Goal: Task Accomplishment & Management: Complete application form

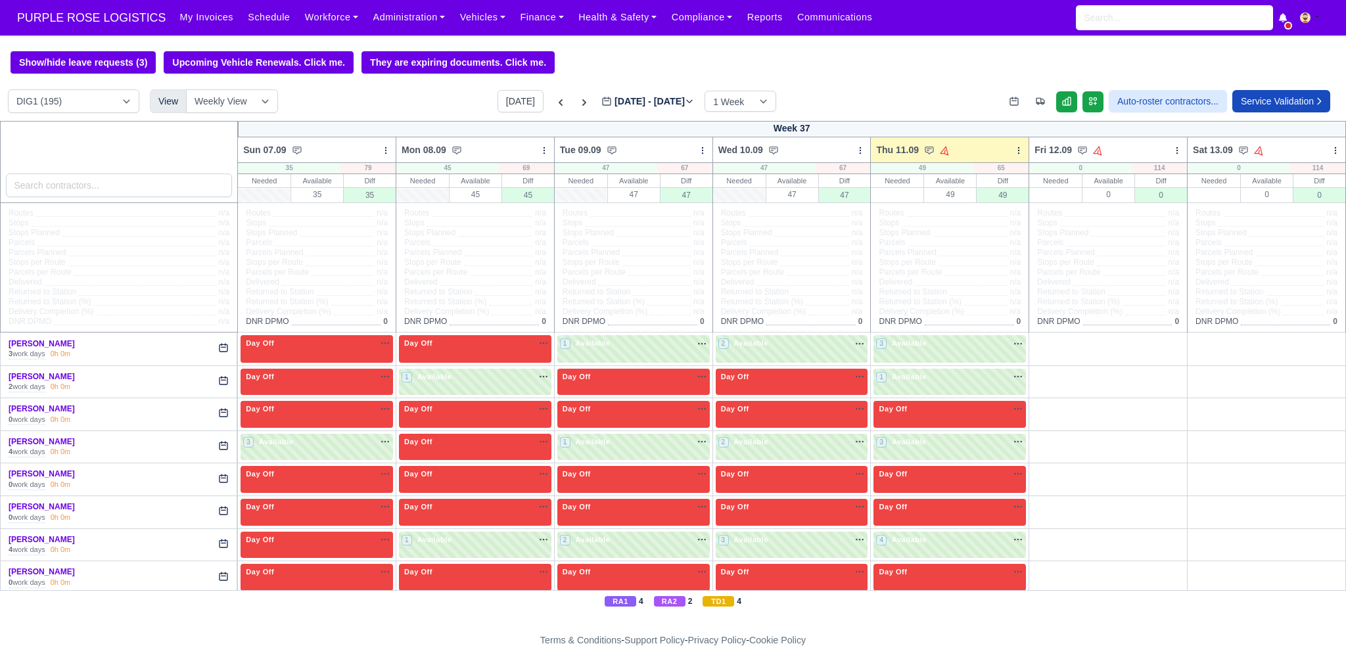
click at [653, 104] on label "[DATE] - [DATE] [DATE]" at bounding box center [647, 101] width 93 height 15
click at [653, 104] on input "[DATE]" at bounding box center [675, 108] width 149 height 28
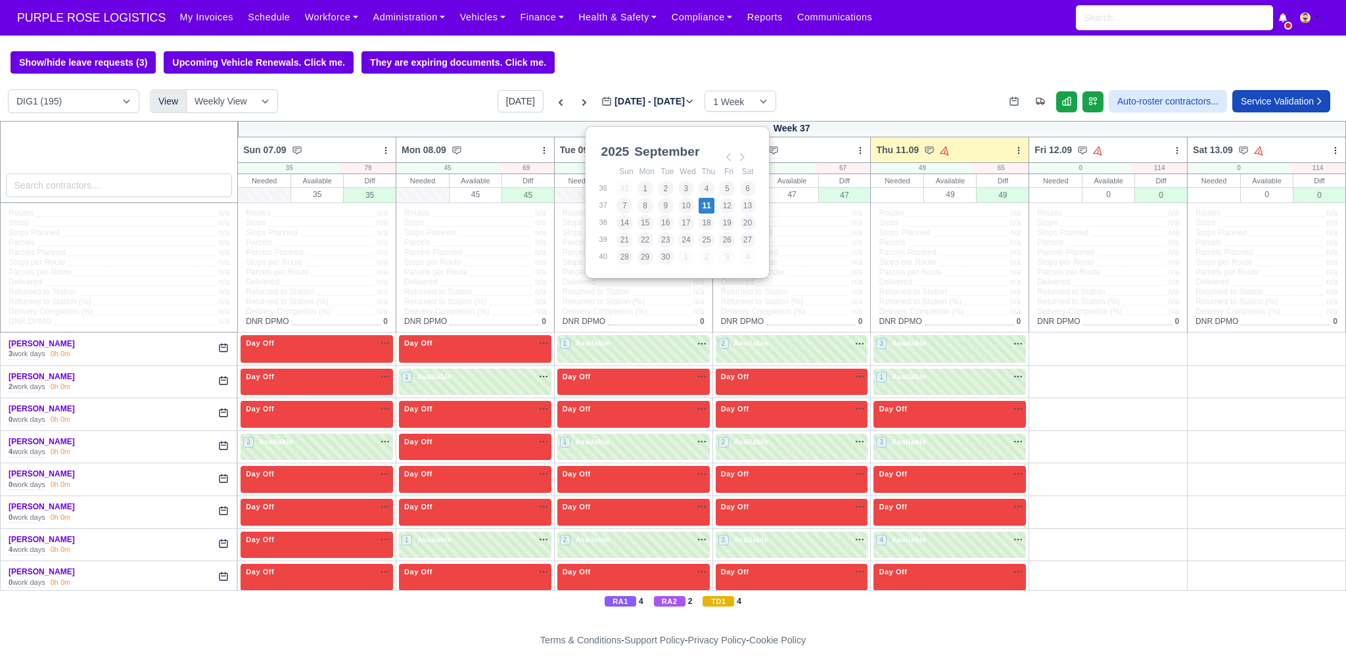
click at [825, 78] on div "Show/hide leave requests (3) Upcoming Vehicle Renewals. Click me. They are expi…" at bounding box center [673, 331] width 1346 height 561
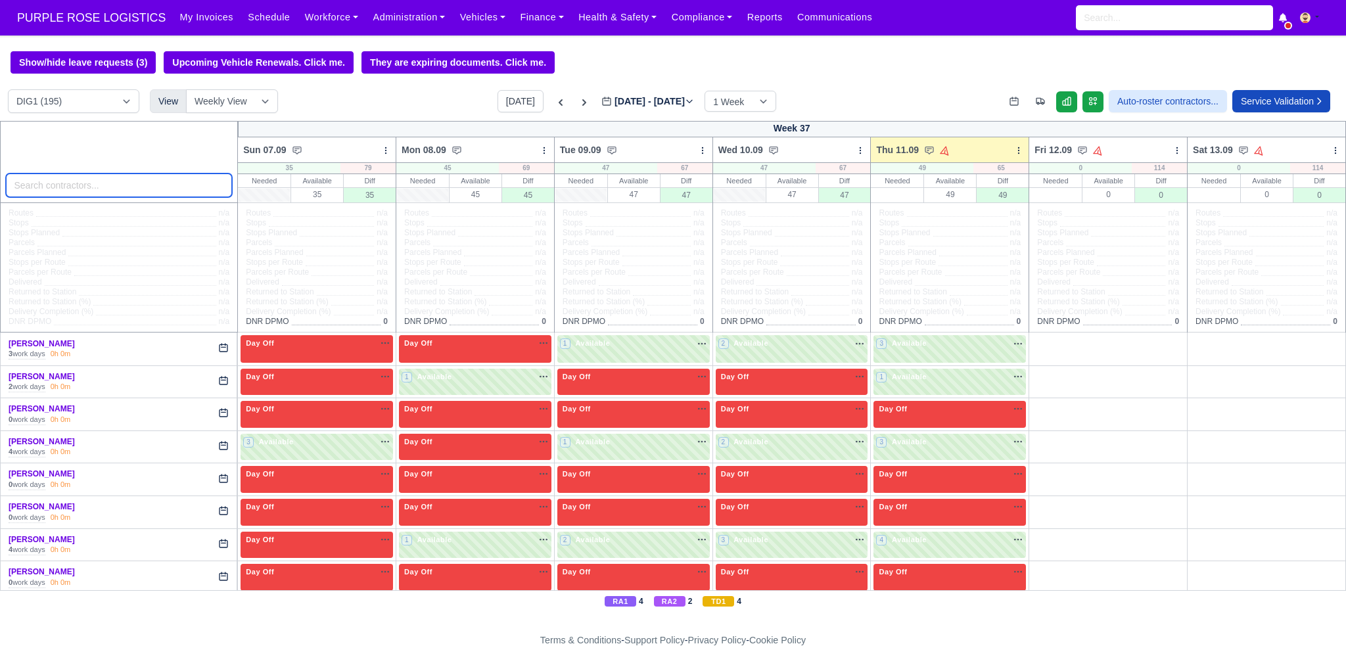
click at [109, 184] on input "search" at bounding box center [119, 185] width 227 height 24
type input "has"
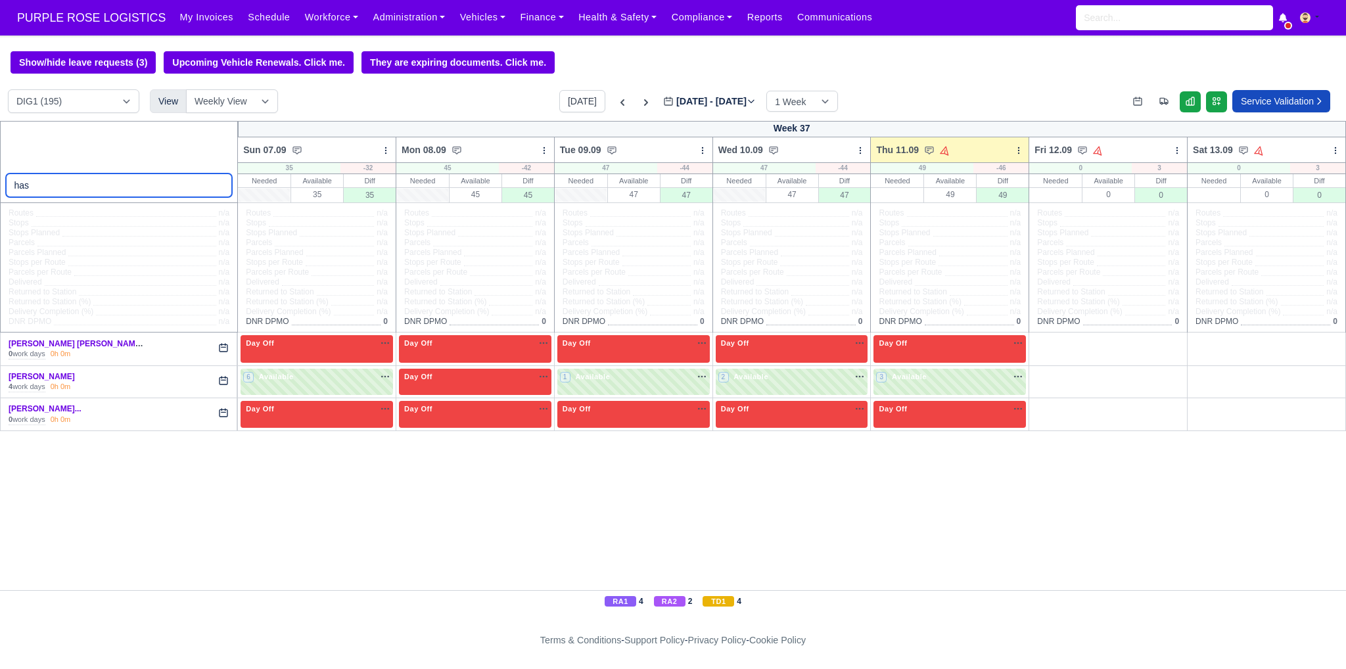
select select "1"
type input "has"
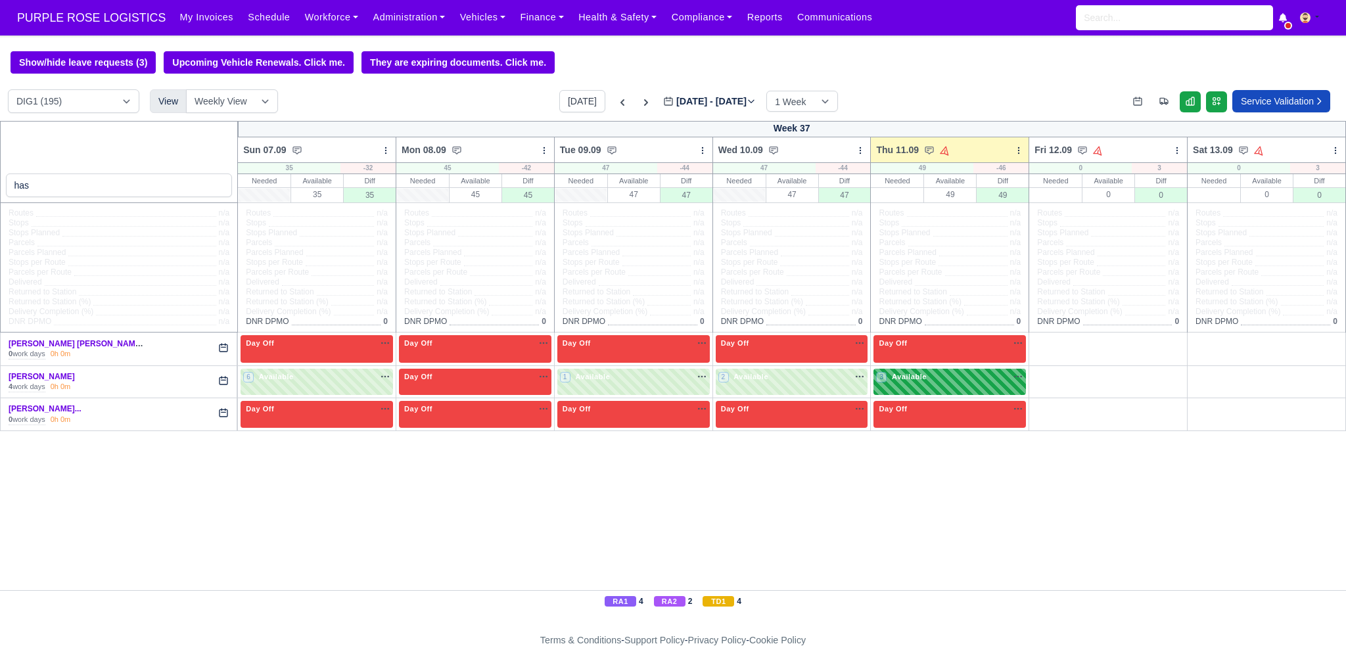
click at [978, 386] on div "3 Available" at bounding box center [949, 382] width 152 height 27
click at [974, 401] on td "Day Off Available" at bounding box center [950, 414] width 158 height 33
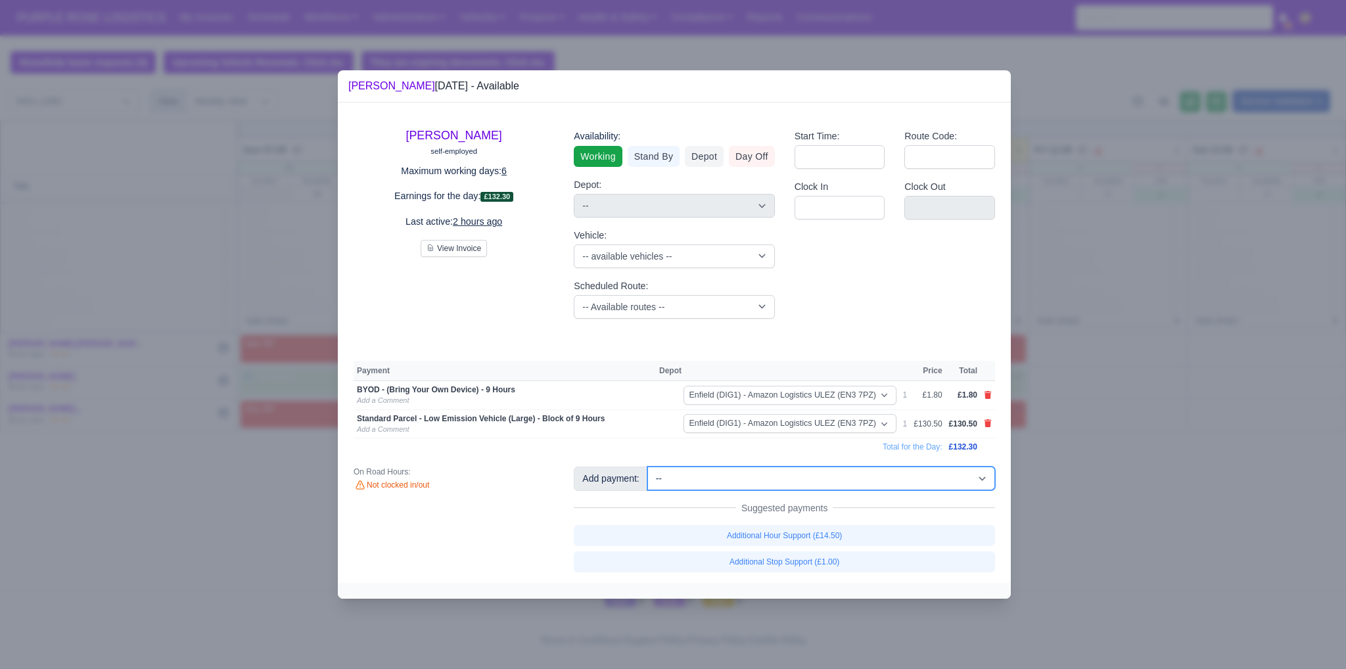
click at [725, 474] on select "-- Additional Hour Support (£14.50) Additional Hour Support (Walkers) (£13.50) …" at bounding box center [821, 479] width 348 height 24
select select "65"
click at [647, 467] on select "-- Additional Hour Support (£14.50) Additional Hour Support (Walkers) (£13.50) …" at bounding box center [821, 479] width 348 height 24
select select "1"
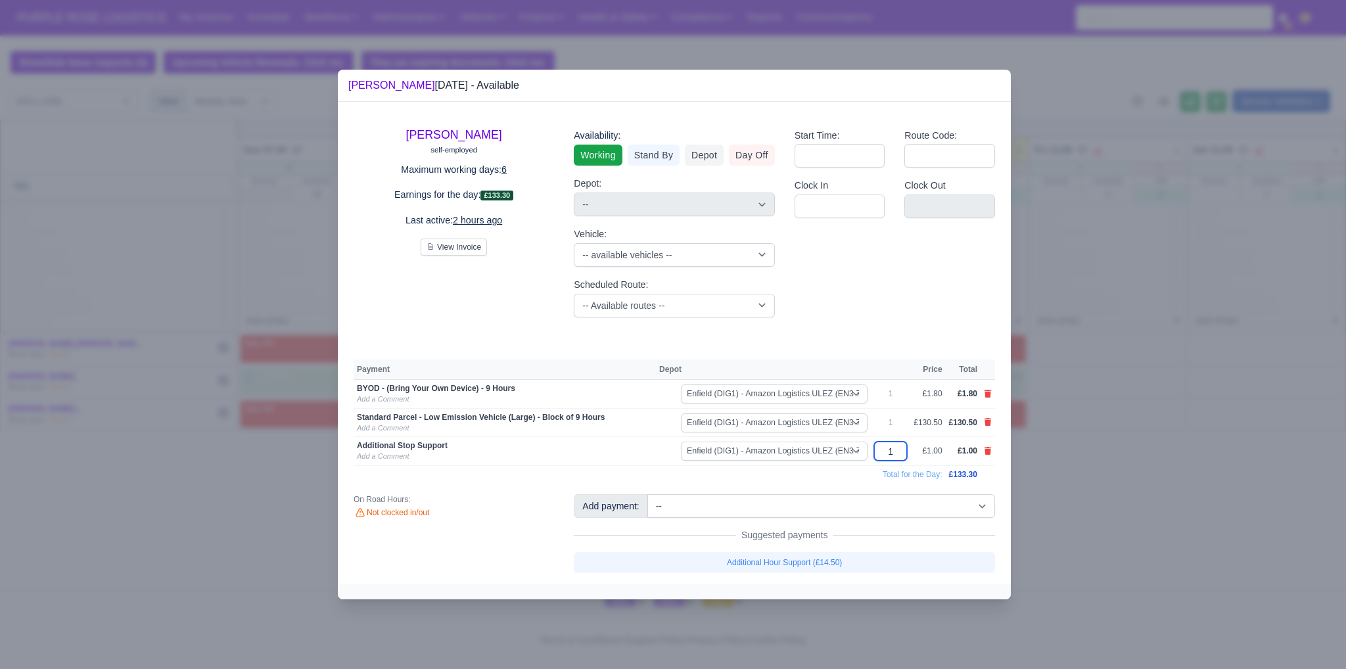
click at [888, 457] on input "1" at bounding box center [890, 451] width 33 height 19
type input "10"
click at [861, 319] on div "Start Time: Route Code: Clock In Clock Out" at bounding box center [895, 223] width 220 height 210
drag, startPoint x: 902, startPoint y: 452, endPoint x: 881, endPoint y: 453, distance: 21.0
click at [881, 453] on input "10" at bounding box center [890, 451] width 33 height 19
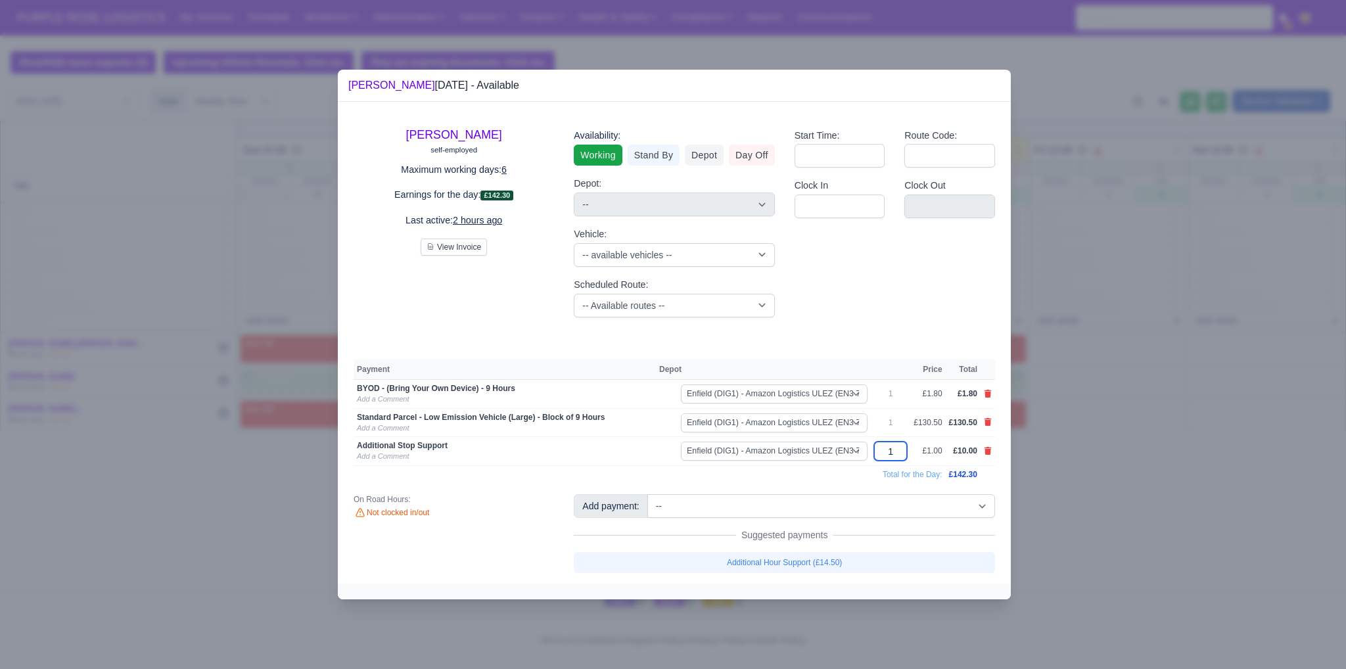
type input "15"
click at [1104, 357] on div at bounding box center [673, 334] width 1346 height 669
